Goal: Find specific page/section: Find specific page/section

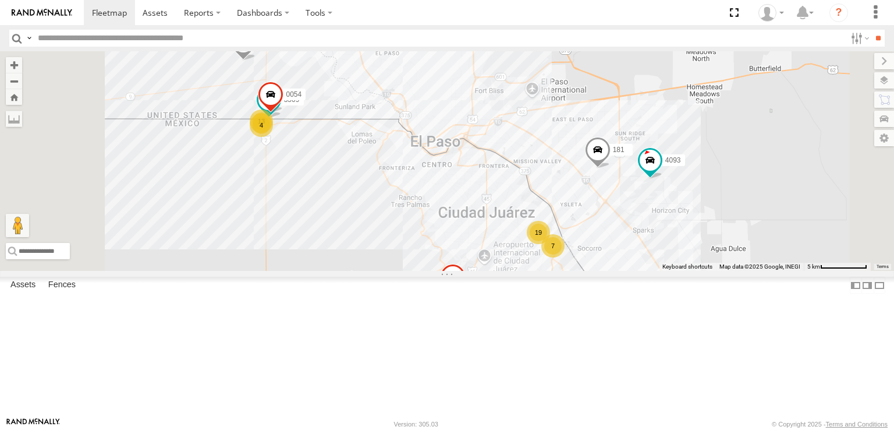
click at [54, 29] on header "Search Query Asset ID Asset Label Registration Manufacturer Model VIN Job ID" at bounding box center [447, 38] width 894 height 26
click at [52, 37] on input "text" at bounding box center [439, 38] width 813 height 17
type input "****"
click at [872, 30] on input "**" at bounding box center [878, 38] width 13 height 17
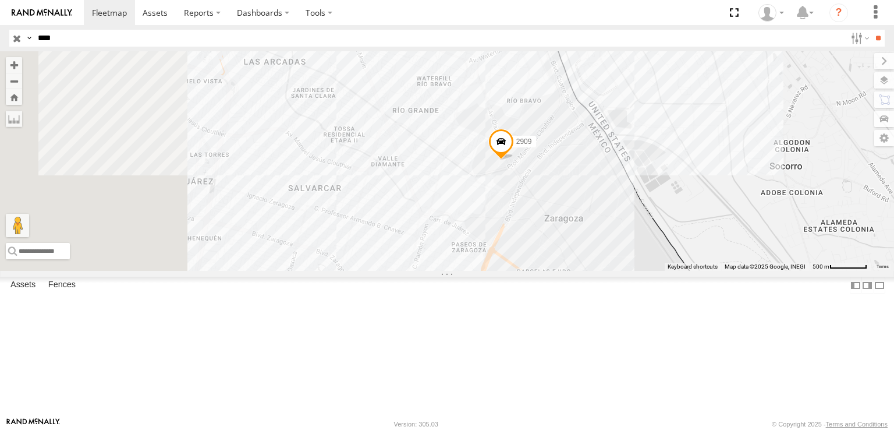
drag, startPoint x: 401, startPoint y: 220, endPoint x: 510, endPoint y: 218, distance: 109.5
click at [461, 218] on div "2909" at bounding box center [447, 161] width 894 height 220
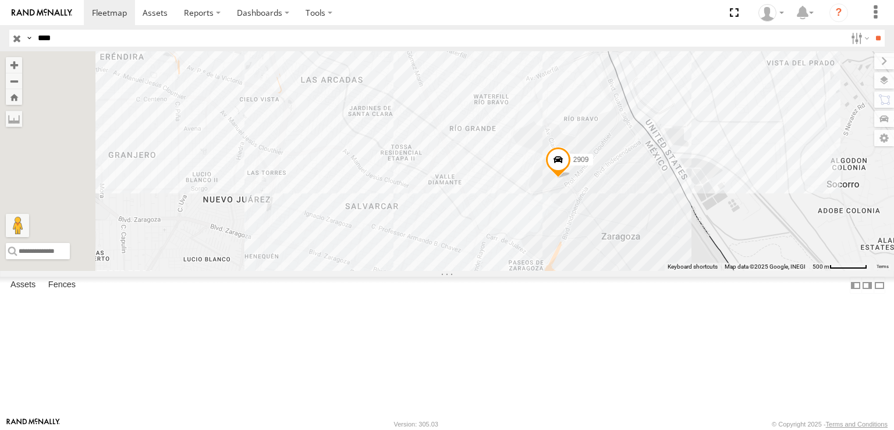
drag, startPoint x: 363, startPoint y: 189, endPoint x: 568, endPoint y: 298, distance: 232.3
click at [542, 271] on div "2909" at bounding box center [447, 161] width 894 height 220
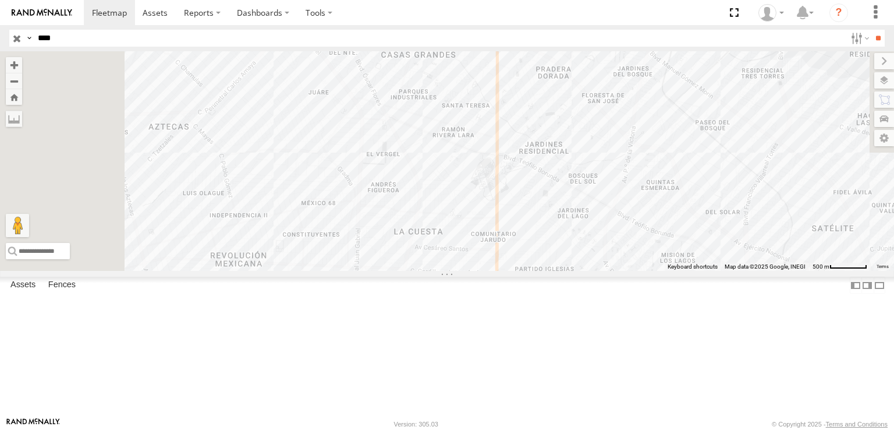
drag, startPoint x: 426, startPoint y: 253, endPoint x: 542, endPoint y: 306, distance: 127.4
click at [528, 271] on div "2909" at bounding box center [447, 161] width 894 height 220
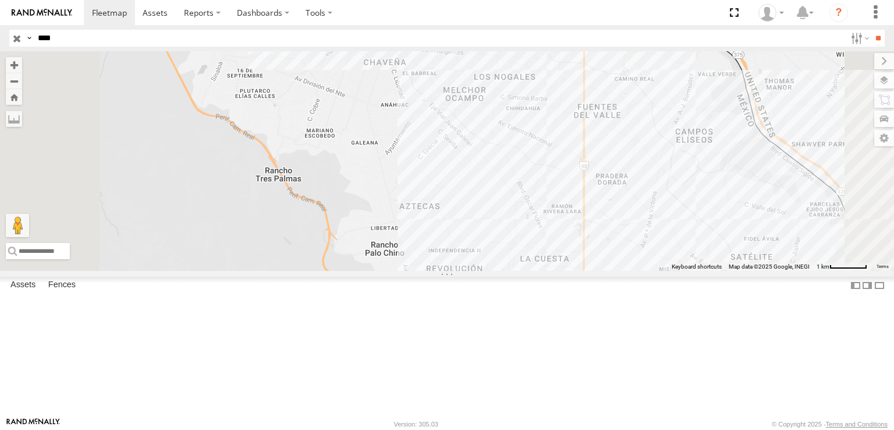
drag, startPoint x: 406, startPoint y: 270, endPoint x: 498, endPoint y: 287, distance: 93.0
click at [498, 271] on div "2909" at bounding box center [447, 161] width 894 height 220
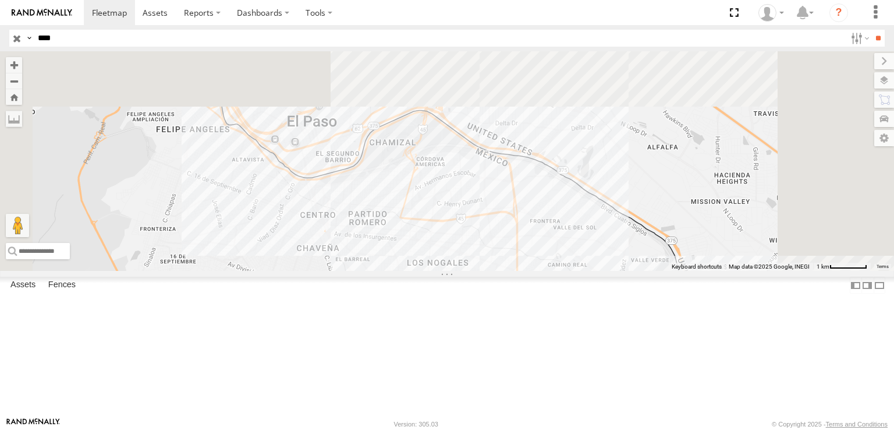
drag, startPoint x: 424, startPoint y: 273, endPoint x: 349, endPoint y: 451, distance: 193.1
click at [349, 429] on html at bounding box center [447, 215] width 894 height 430
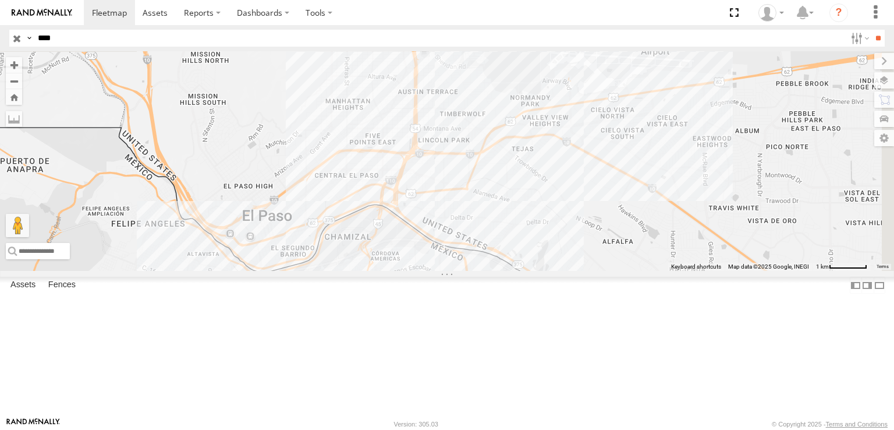
click at [480, 271] on div "2909" at bounding box center [447, 161] width 894 height 220
